Goal: Information Seeking & Learning: Learn about a topic

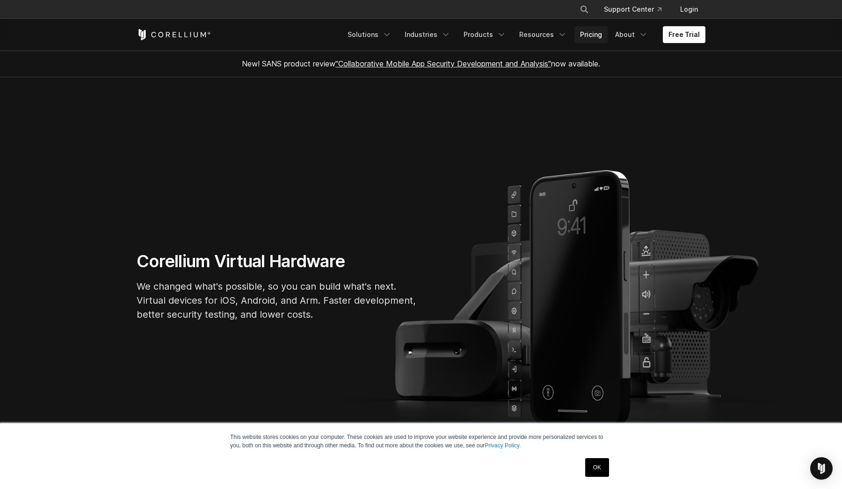
click at [606, 38] on link "Pricing" at bounding box center [591, 34] width 33 height 17
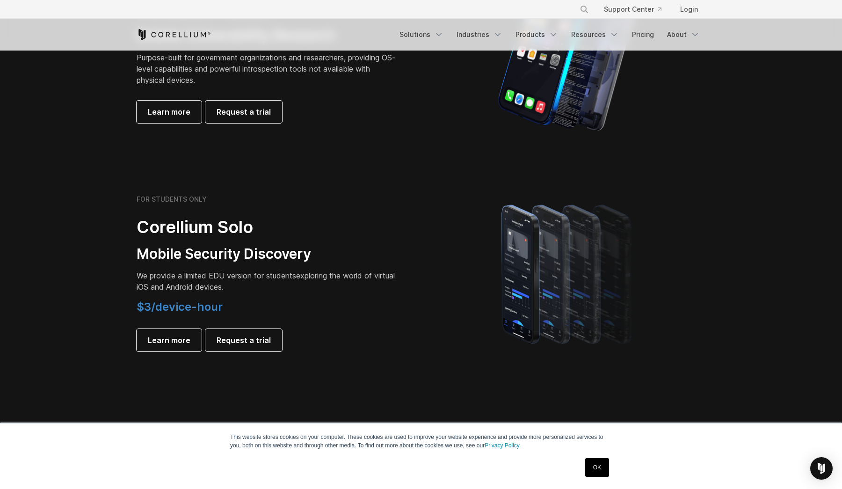
scroll to position [646, 0]
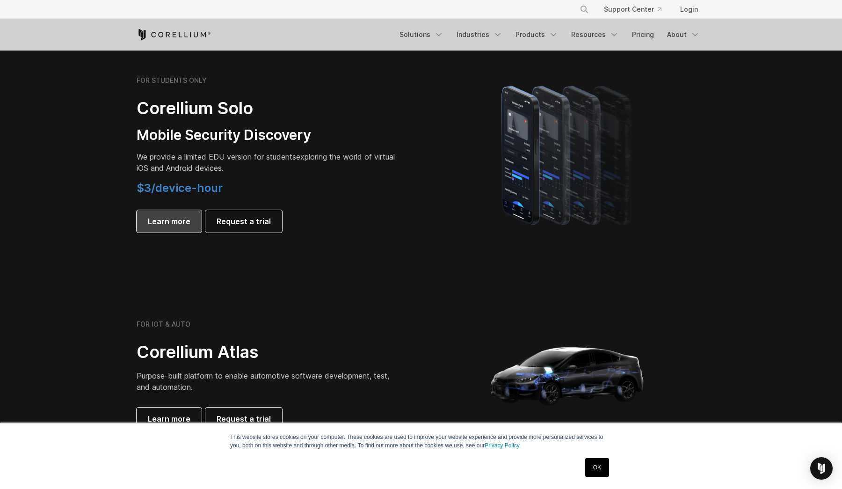
click at [173, 223] on span "Learn more" at bounding box center [169, 221] width 43 height 11
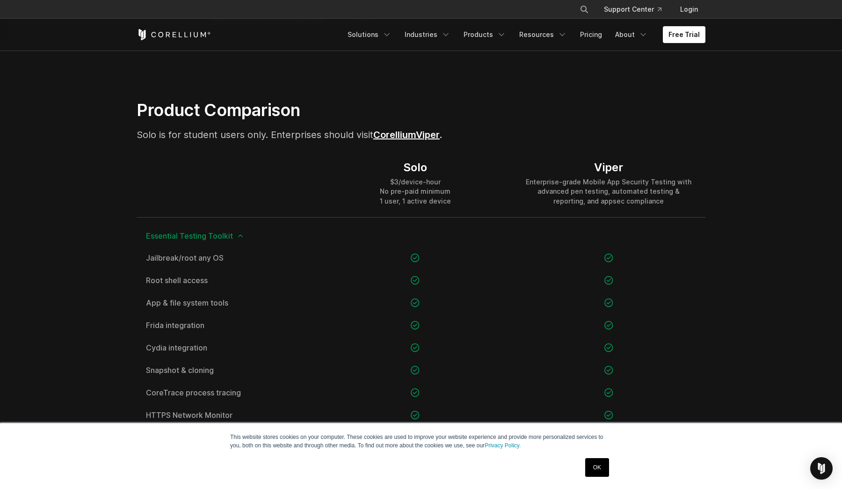
scroll to position [592, 0]
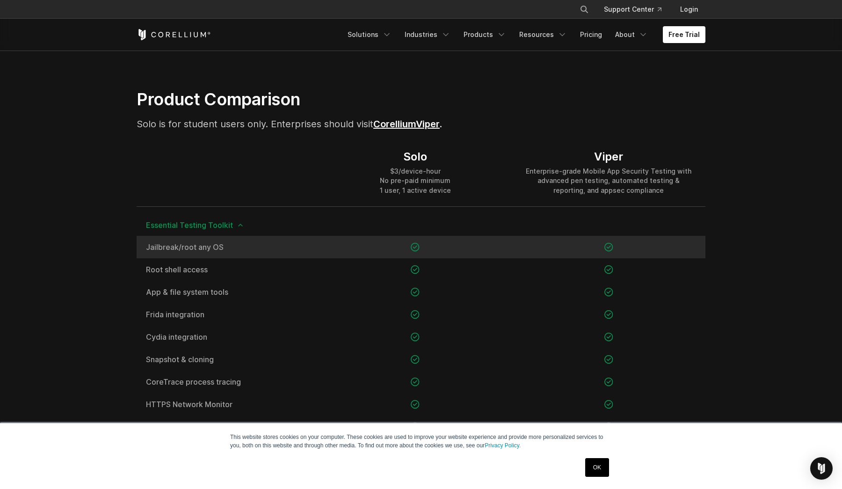
click at [177, 247] on span "Jailbreak/root any OS" at bounding box center [227, 246] width 163 height 7
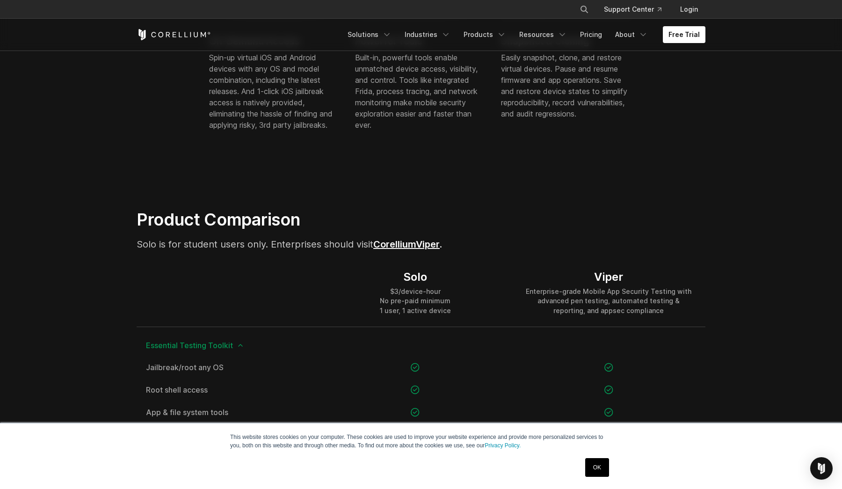
scroll to position [313, 0]
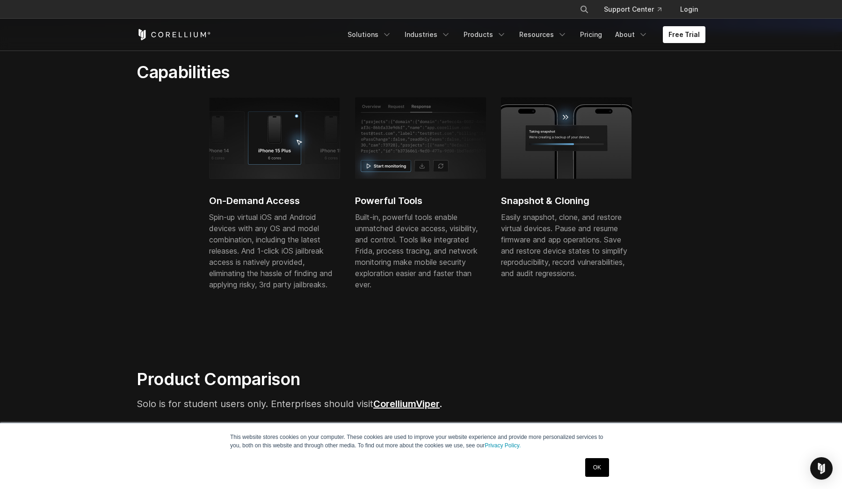
click at [204, 35] on icon "Corellium Home" at bounding box center [174, 34] width 74 height 11
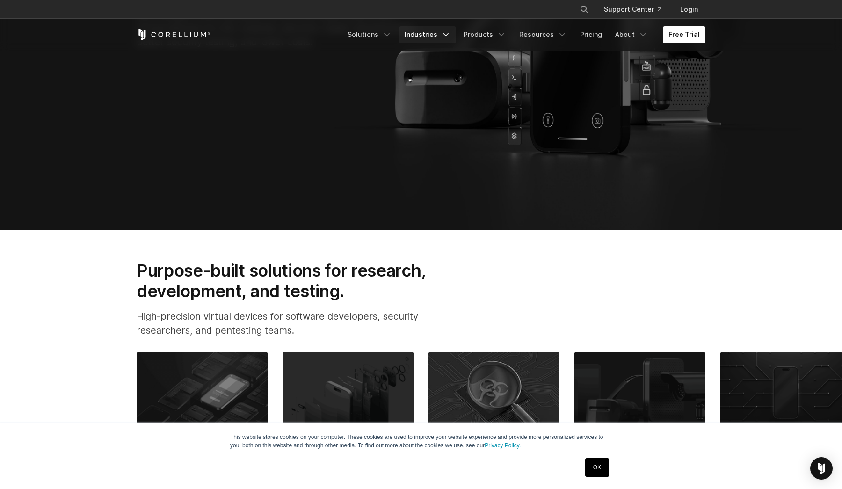
scroll to position [245, 0]
